Goal: Information Seeking & Learning: Learn about a topic

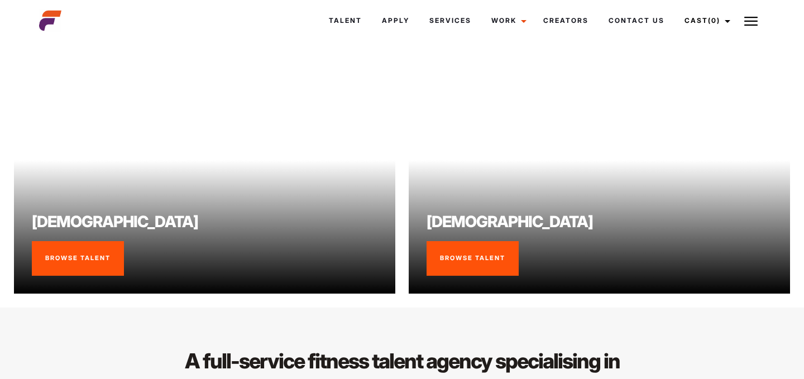
scroll to position [871, 0]
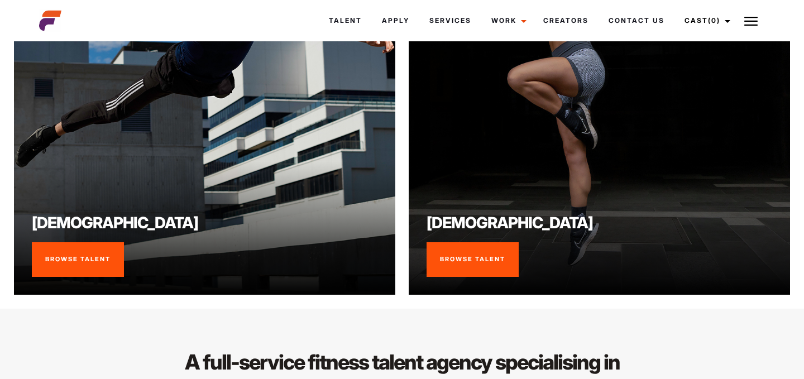
click at [473, 266] on link "Browse Talent" at bounding box center [472, 259] width 92 height 35
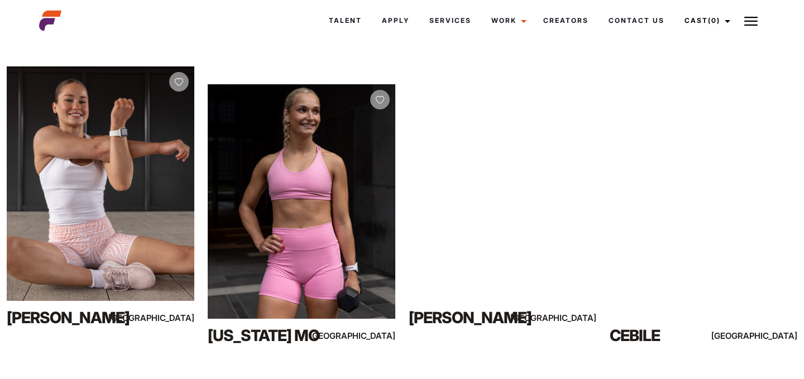
scroll to position [183, 0]
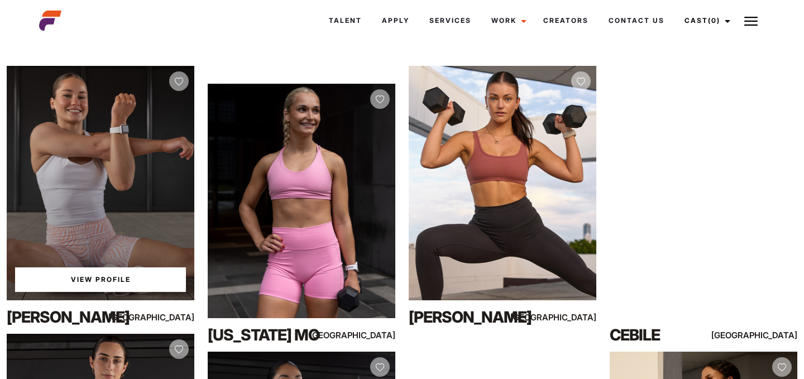
click at [119, 274] on link "View Profile" at bounding box center [100, 279] width 171 height 25
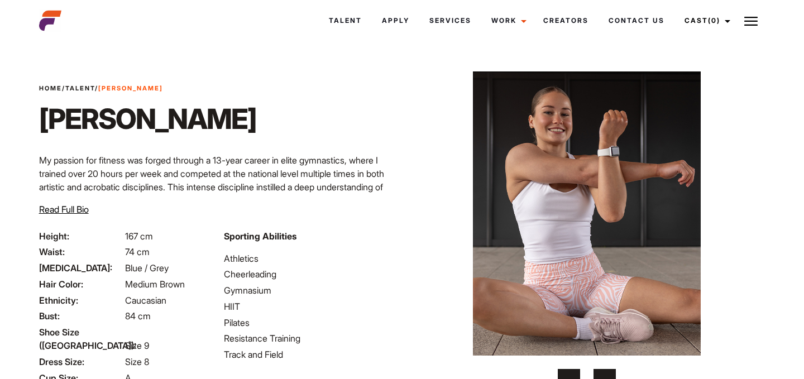
scroll to position [54, 0]
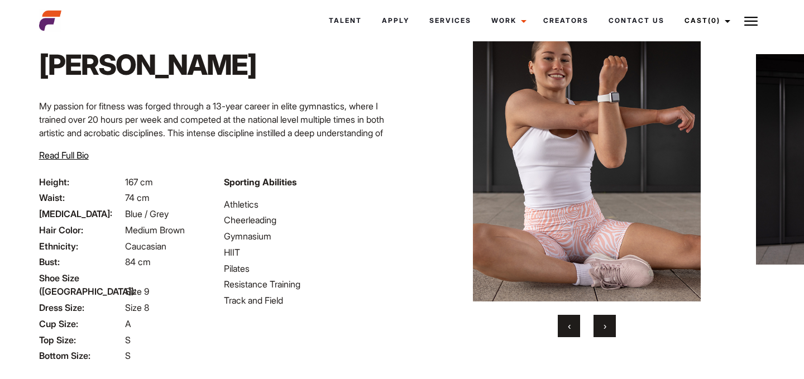
click at [613, 319] on button "›" at bounding box center [604, 326] width 22 height 22
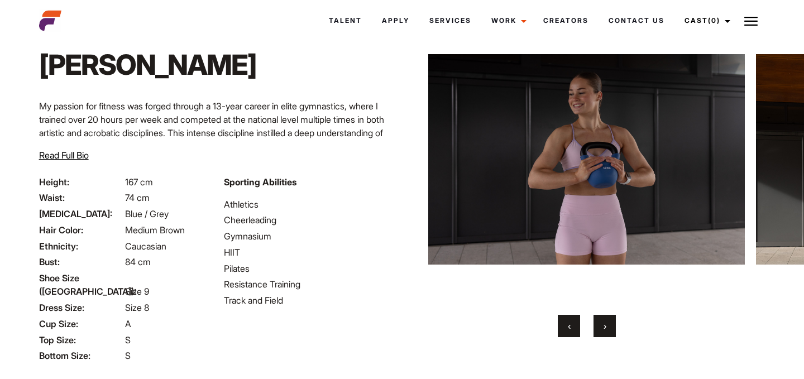
scroll to position [27, 0]
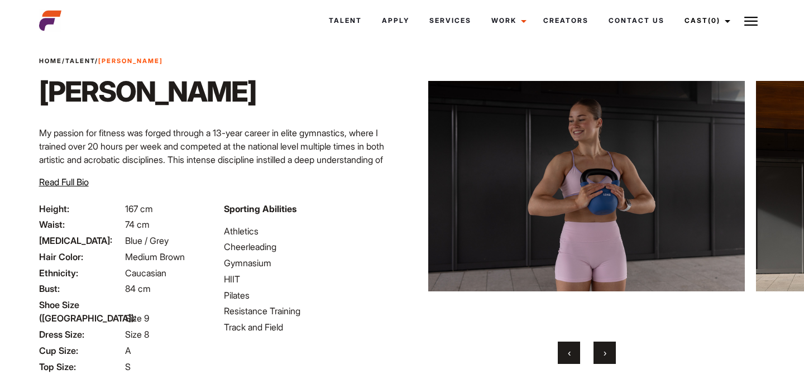
click at [605, 347] on span "›" at bounding box center [604, 352] width 3 height 11
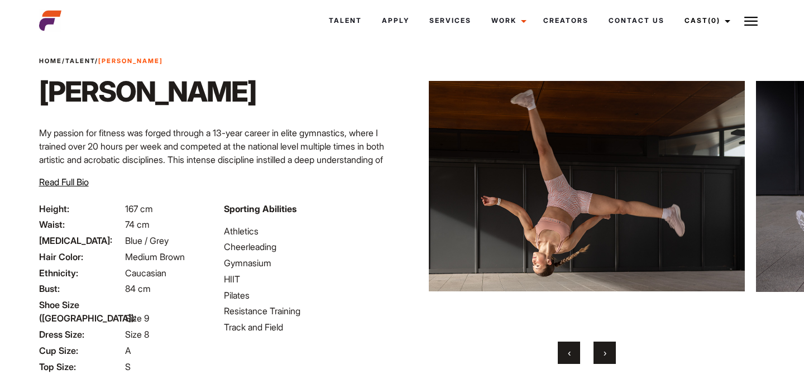
click at [605, 347] on button "›" at bounding box center [604, 353] width 22 height 22
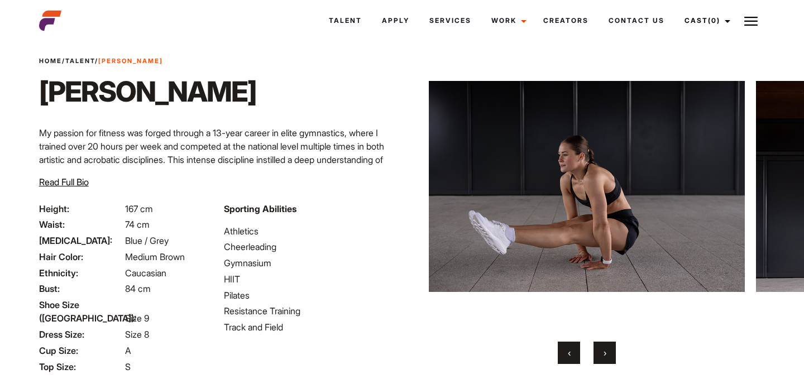
click at [605, 347] on button "›" at bounding box center [604, 353] width 22 height 22
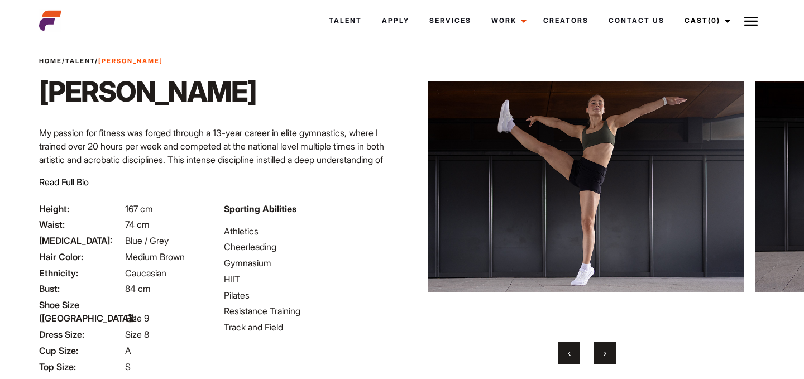
click at [605, 347] on button "›" at bounding box center [604, 353] width 22 height 22
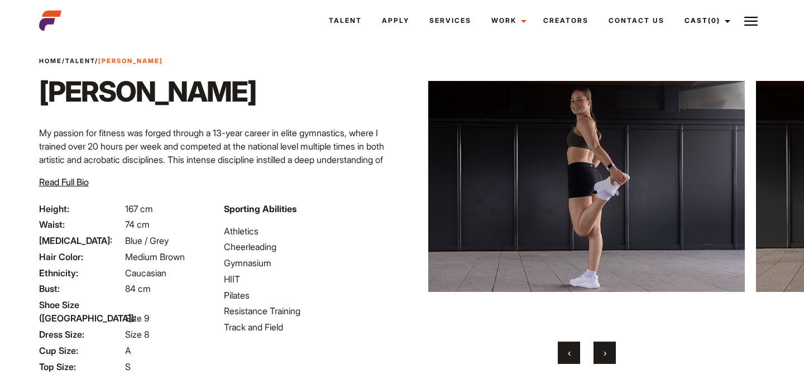
click at [605, 347] on button "›" at bounding box center [604, 353] width 22 height 22
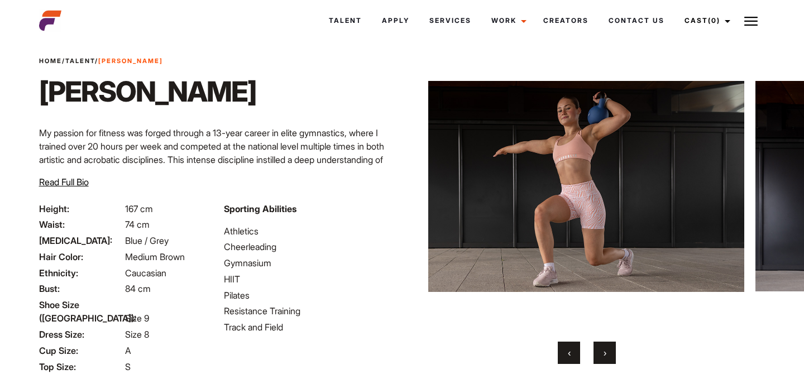
click at [605, 347] on button "›" at bounding box center [604, 353] width 22 height 22
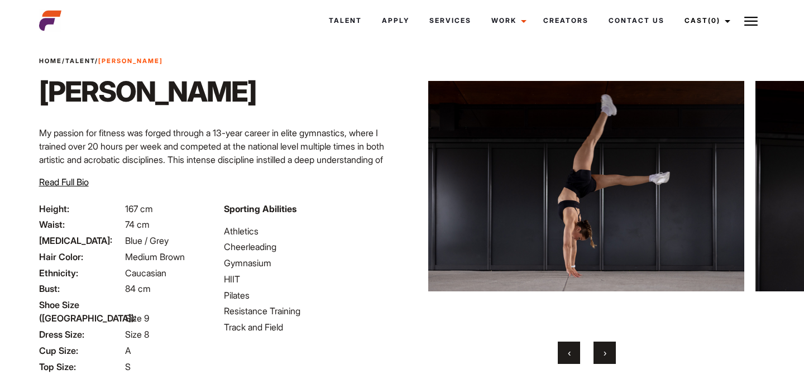
click at [605, 347] on button "›" at bounding box center [604, 353] width 22 height 22
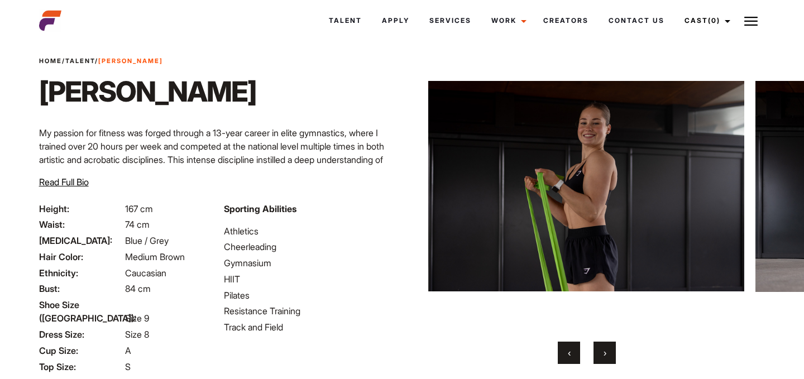
click at [605, 347] on button "›" at bounding box center [604, 353] width 22 height 22
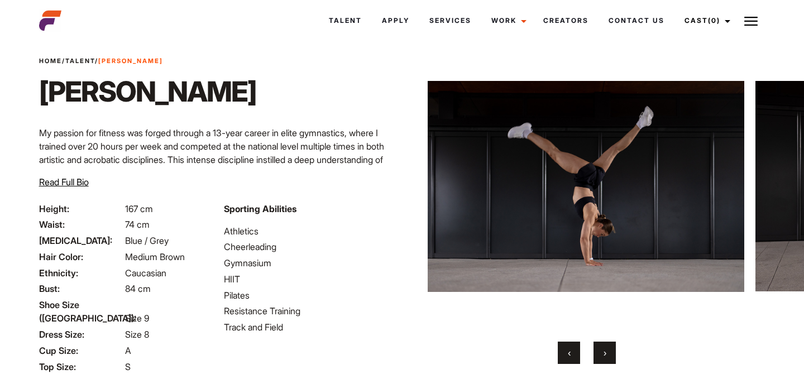
click at [605, 347] on button "›" at bounding box center [604, 353] width 22 height 22
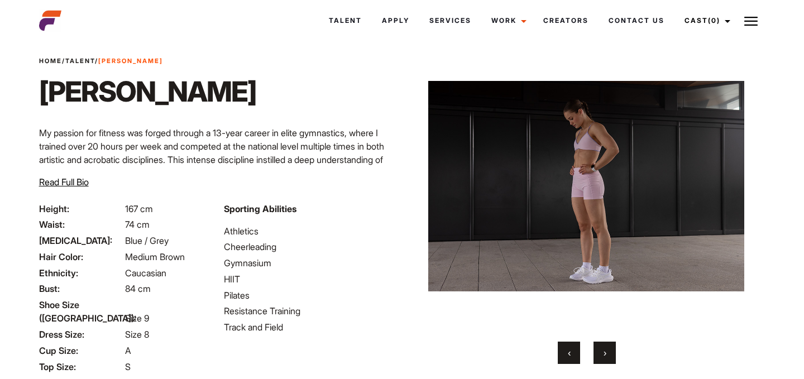
click at [605, 347] on button "›" at bounding box center [604, 353] width 22 height 22
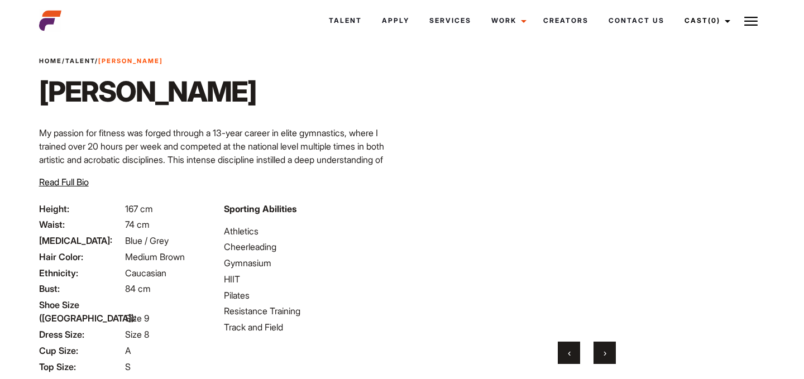
click at [605, 347] on button "›" at bounding box center [604, 353] width 22 height 22
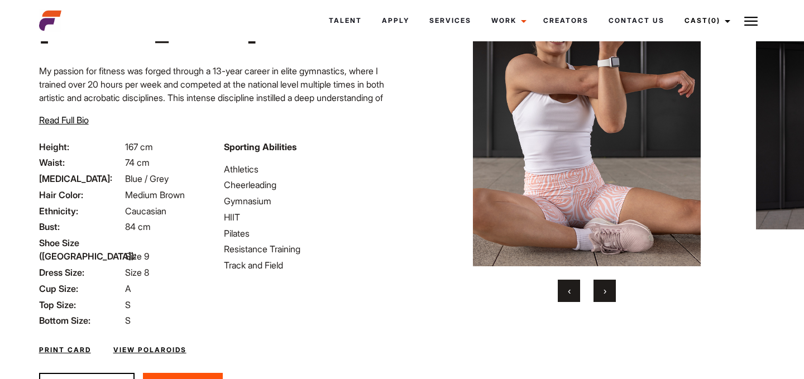
scroll to position [142, 0]
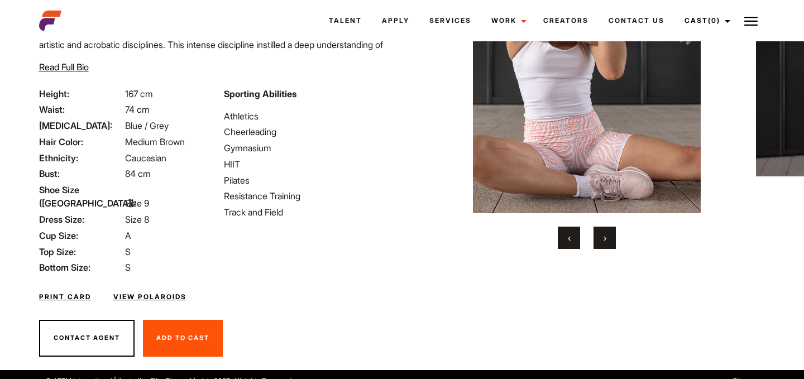
click at [133, 292] on link "View Polaroids" at bounding box center [149, 297] width 73 height 10
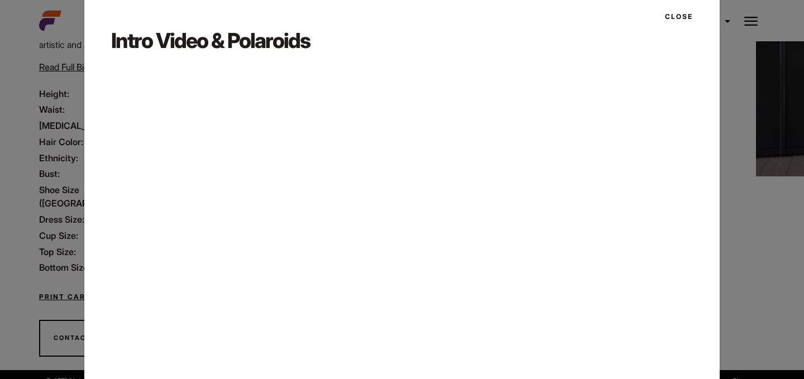
scroll to position [0, 0]
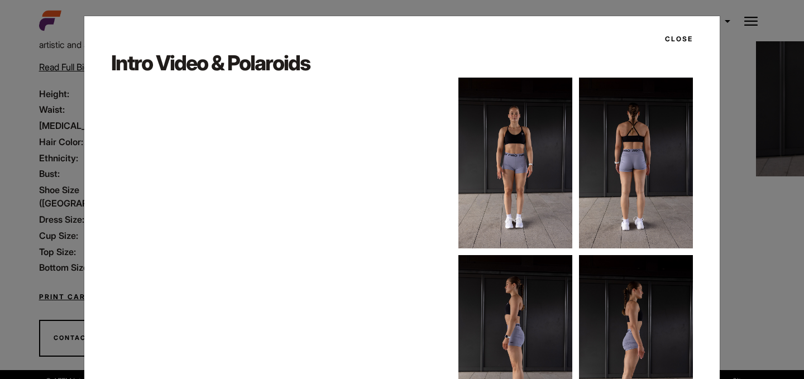
click at [684, 36] on button "Close" at bounding box center [675, 39] width 35 height 19
